Goal: Find specific page/section

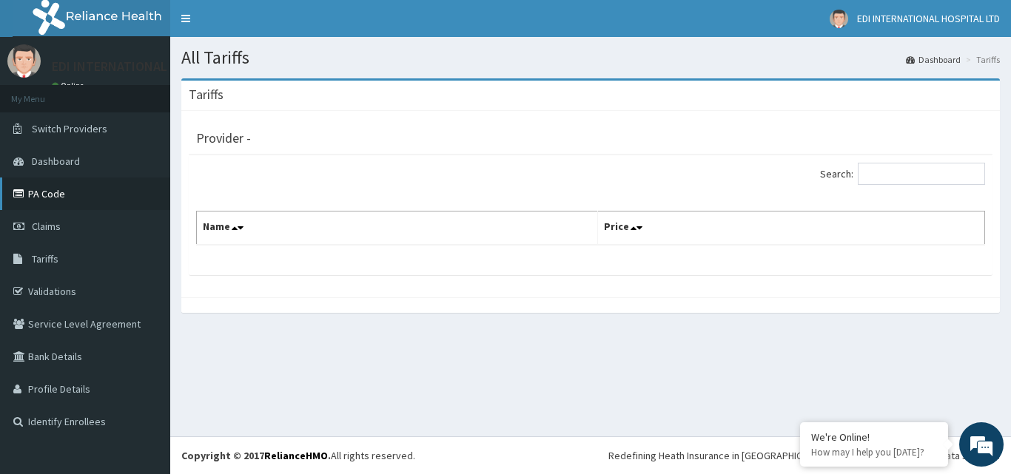
click at [79, 192] on link "PA Code" at bounding box center [85, 194] width 170 height 33
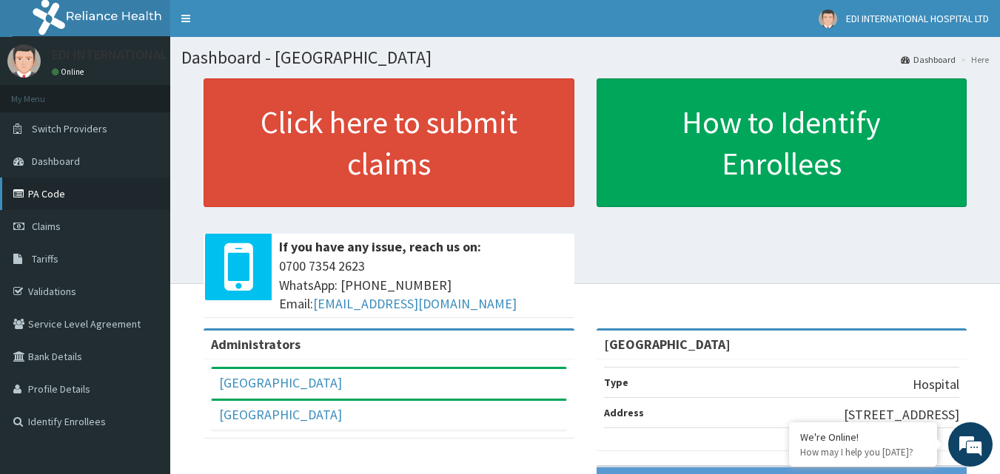
click at [68, 193] on link "PA Code" at bounding box center [85, 194] width 170 height 33
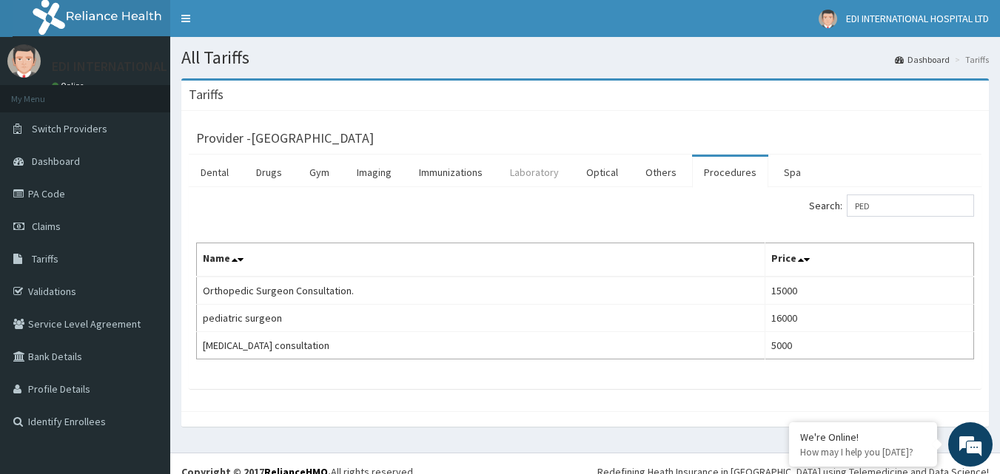
click at [524, 166] on link "Laboratory" at bounding box center [534, 172] width 73 height 31
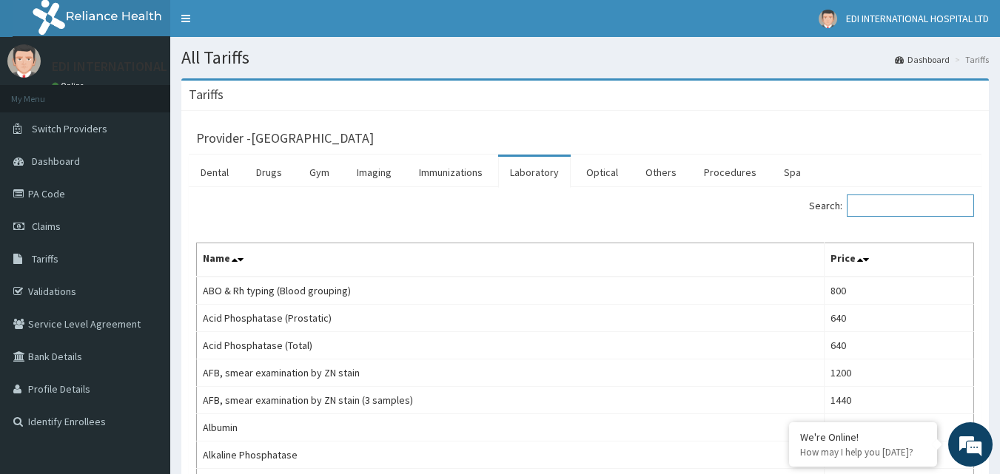
click at [879, 207] on input "Search:" at bounding box center [910, 206] width 127 height 22
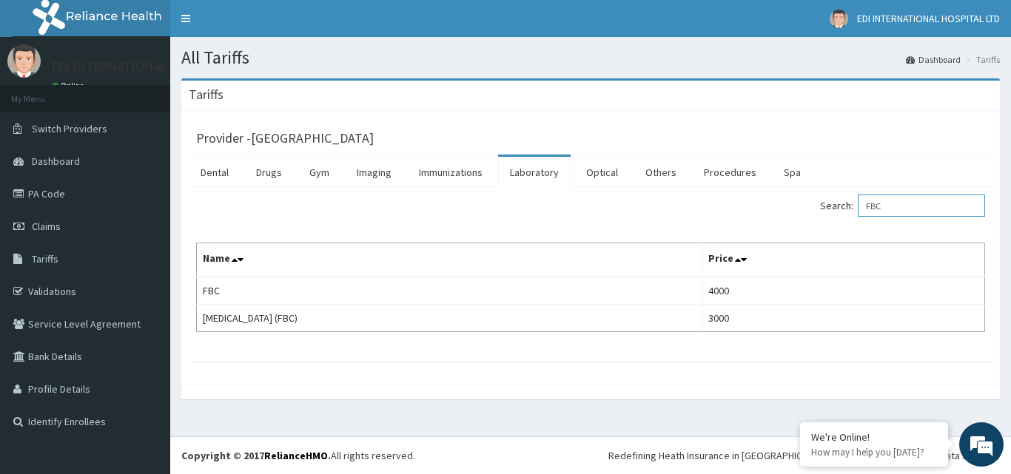
type input "FBC"
click at [288, 166] on link "Drugs" at bounding box center [269, 172] width 50 height 31
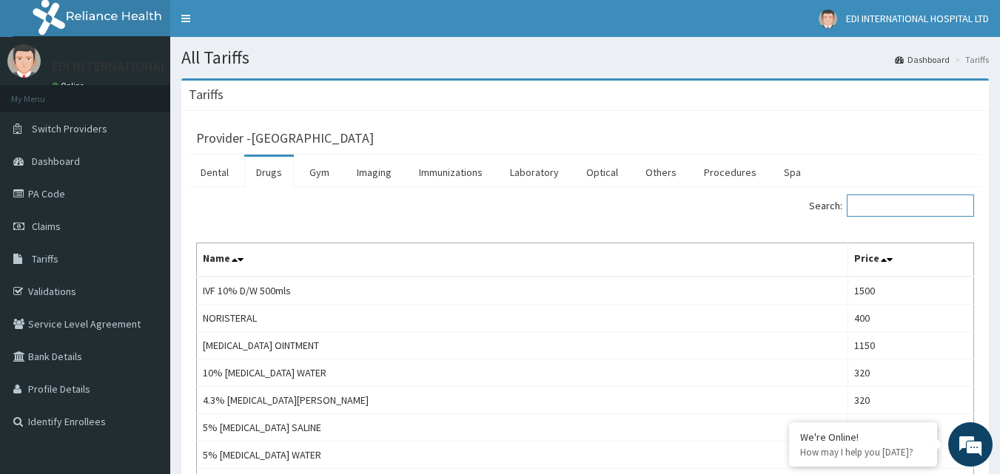
click at [878, 199] on input "Search:" at bounding box center [910, 206] width 127 height 22
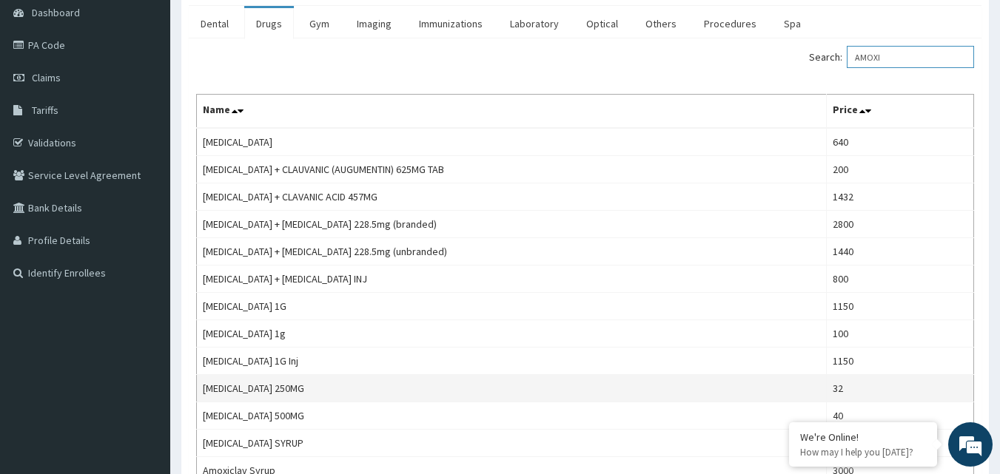
scroll to position [148, 0]
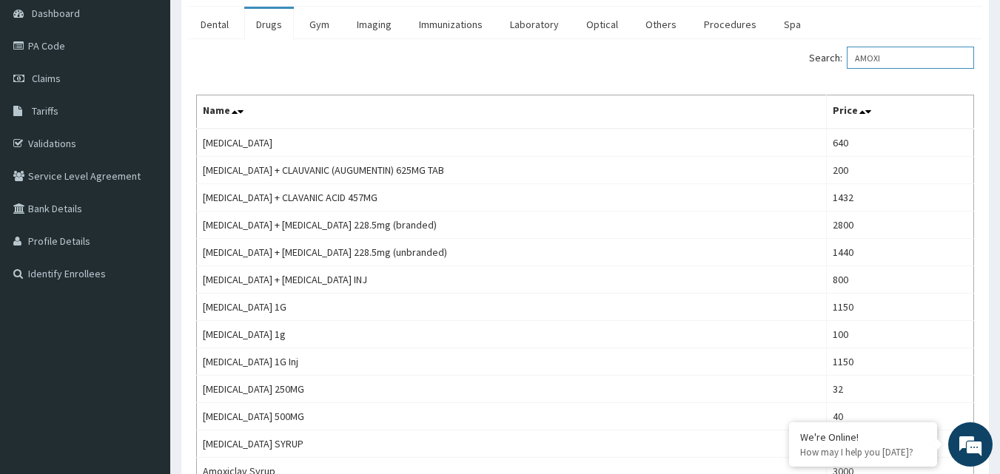
type input "AMOXI"
